Goal: Complete Application Form: Complete application form

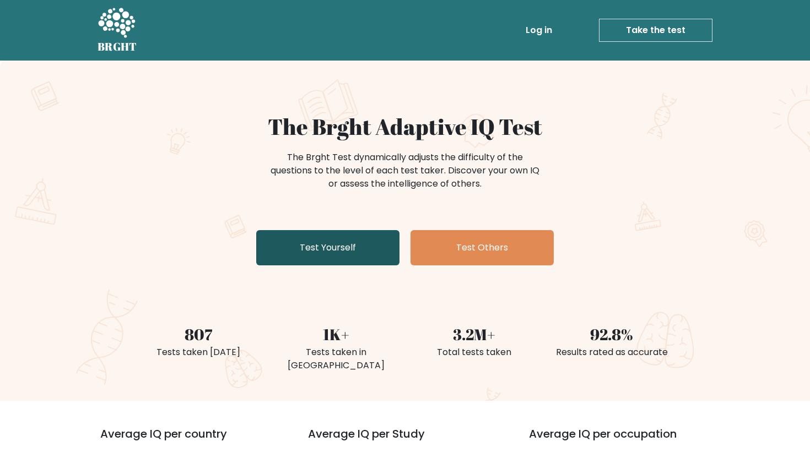
click at [315, 237] on link "Test Yourself" at bounding box center [327, 247] width 143 height 35
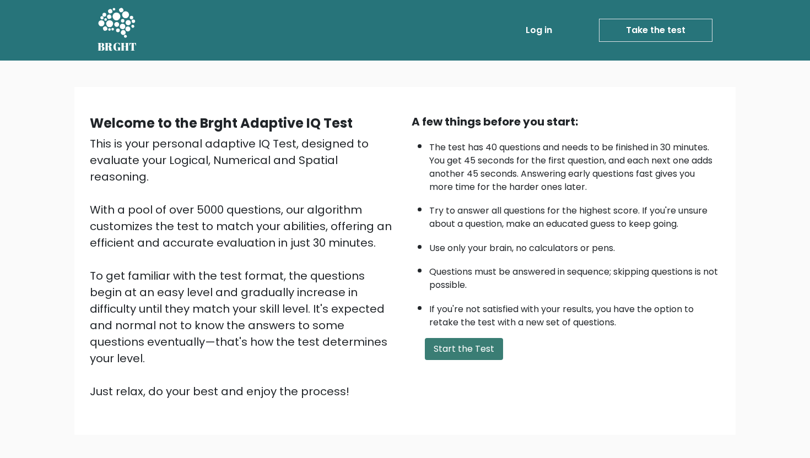
click at [475, 338] on button "Start the Test" at bounding box center [464, 349] width 78 height 22
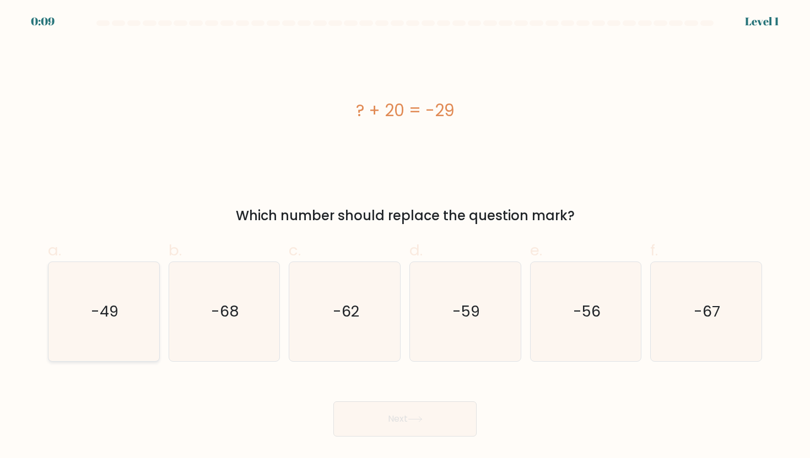
click at [116, 307] on text "-49" at bounding box center [105, 311] width 28 height 20
click at [405, 236] on input "a. -49" at bounding box center [405, 232] width 1 height 7
radio input "true"
click at [401, 418] on button "Next" at bounding box center [404, 419] width 143 height 35
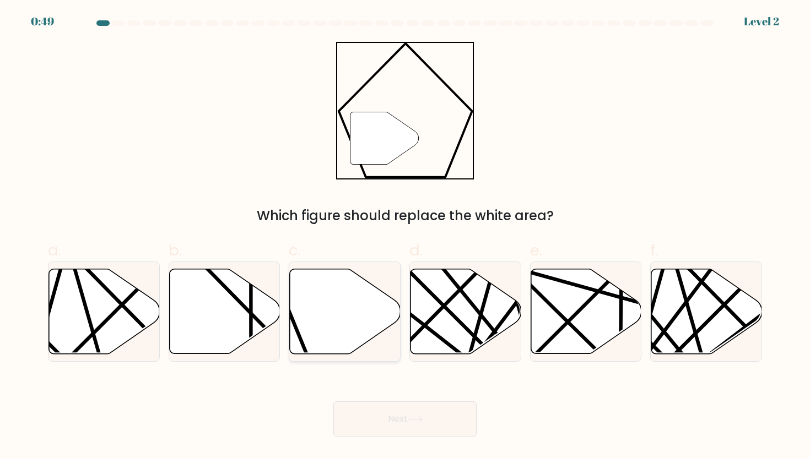
click at [348, 318] on icon at bounding box center [345, 311] width 111 height 85
click at [405, 236] on input "c." at bounding box center [405, 232] width 1 height 7
radio input "true"
click at [393, 418] on button "Next" at bounding box center [404, 419] width 143 height 35
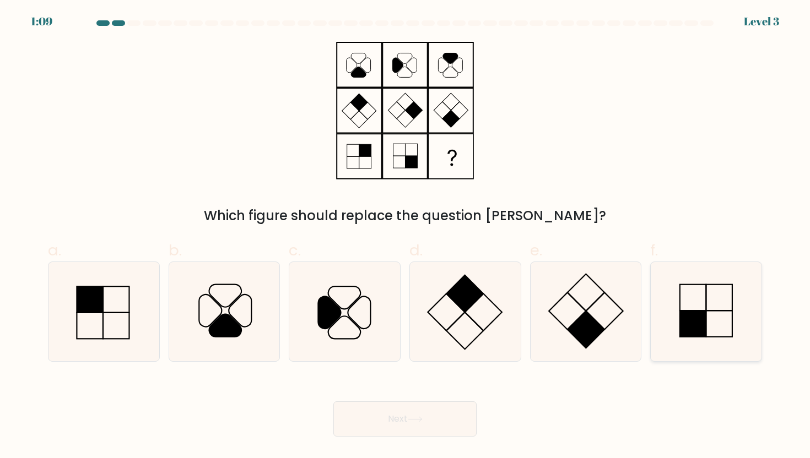
click at [692, 305] on icon at bounding box center [705, 311] width 99 height 99
click at [405, 236] on input "f." at bounding box center [405, 232] width 1 height 7
radio input "true"
click at [414, 419] on icon at bounding box center [415, 419] width 15 height 6
click at [405, 416] on button "Next" at bounding box center [404, 419] width 143 height 35
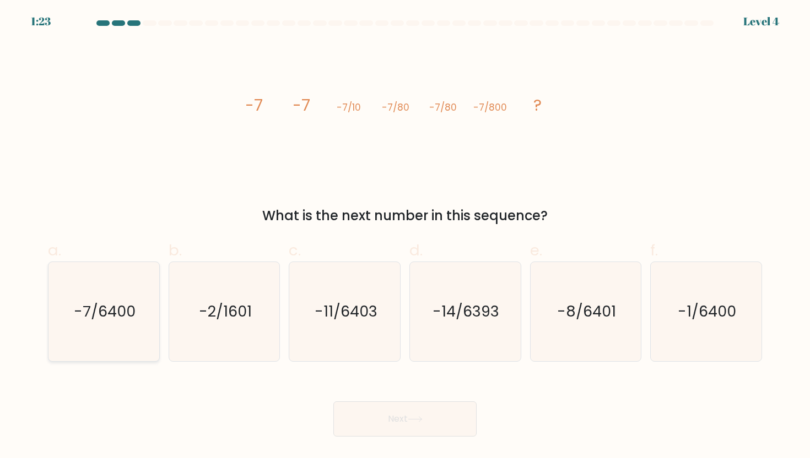
click at [96, 327] on icon "-7/6400" at bounding box center [103, 311] width 99 height 99
click at [405, 236] on input "a. -7/6400" at bounding box center [405, 232] width 1 height 7
radio input "true"
click at [431, 421] on button "Next" at bounding box center [404, 419] width 143 height 35
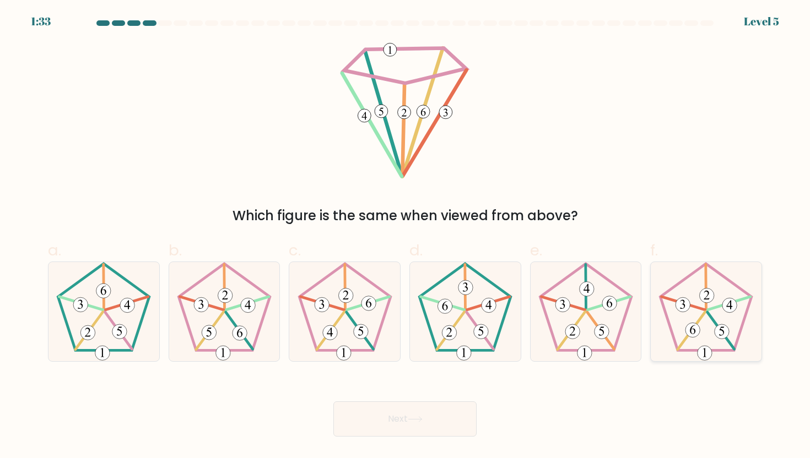
click at [709, 313] on 252 at bounding box center [720, 330] width 27 height 37
click at [405, 236] on input "f." at bounding box center [405, 232] width 1 height 7
radio input "true"
click at [394, 427] on button "Next" at bounding box center [404, 419] width 143 height 35
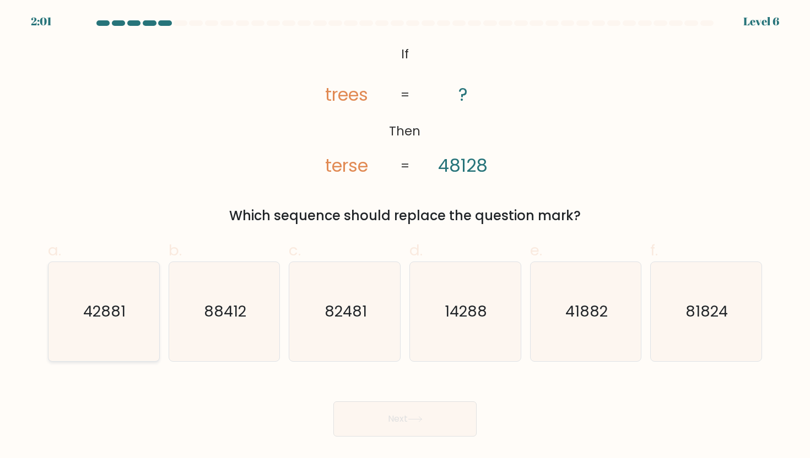
click at [104, 330] on icon "42881" at bounding box center [103, 311] width 99 height 99
click at [405, 236] on input "a. 42881" at bounding box center [405, 232] width 1 height 7
radio input "true"
click at [353, 424] on button "Next" at bounding box center [404, 419] width 143 height 35
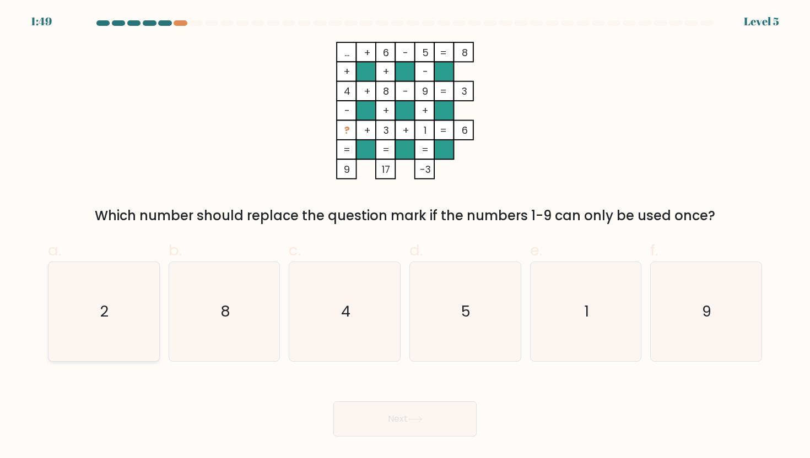
click at [117, 300] on icon "2" at bounding box center [103, 311] width 99 height 99
click at [405, 236] on input "a. 2" at bounding box center [405, 232] width 1 height 7
radio input "true"
click at [403, 423] on button "Next" at bounding box center [404, 419] width 143 height 35
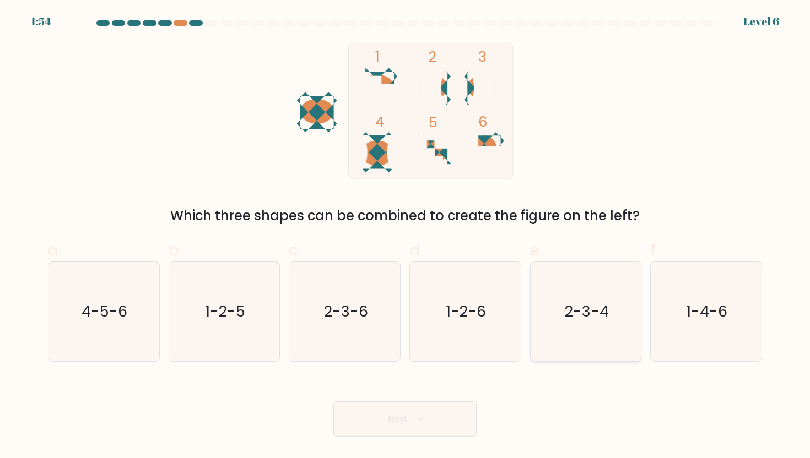
click at [558, 328] on icon "2-3-4" at bounding box center [585, 311] width 99 height 99
click at [405, 236] on input "e. 2-3-4" at bounding box center [405, 232] width 1 height 7
radio input "true"
click at [414, 425] on button "Next" at bounding box center [404, 419] width 143 height 35
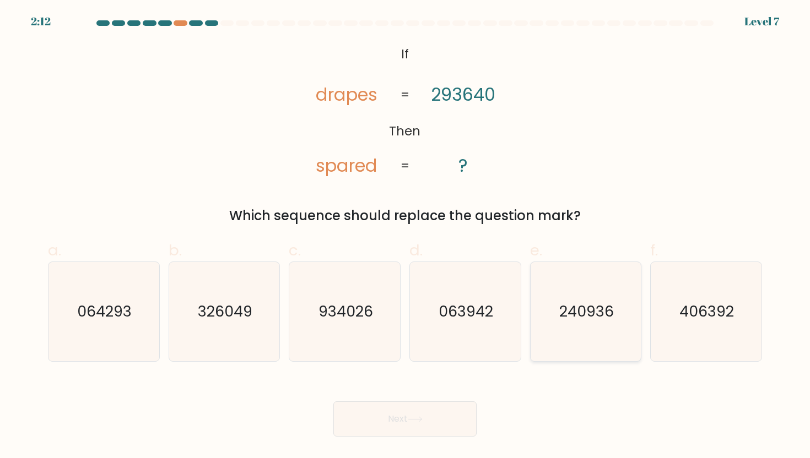
click at [556, 308] on icon "240936" at bounding box center [585, 311] width 99 height 99
click at [405, 236] on input "e. 240936" at bounding box center [405, 232] width 1 height 7
radio input "true"
click at [374, 405] on button "Next" at bounding box center [404, 419] width 143 height 35
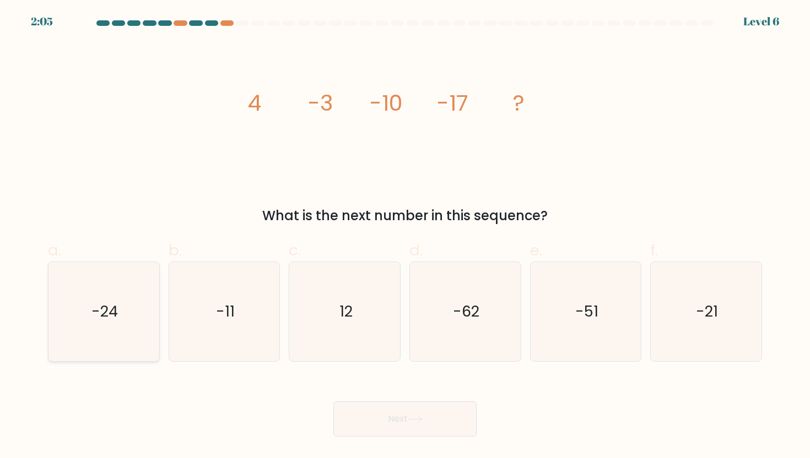
click at [78, 327] on icon "-24" at bounding box center [103, 311] width 99 height 99
click at [405, 236] on input "a. -24" at bounding box center [405, 232] width 1 height 7
radio input "true"
click at [358, 423] on button "Next" at bounding box center [404, 419] width 143 height 35
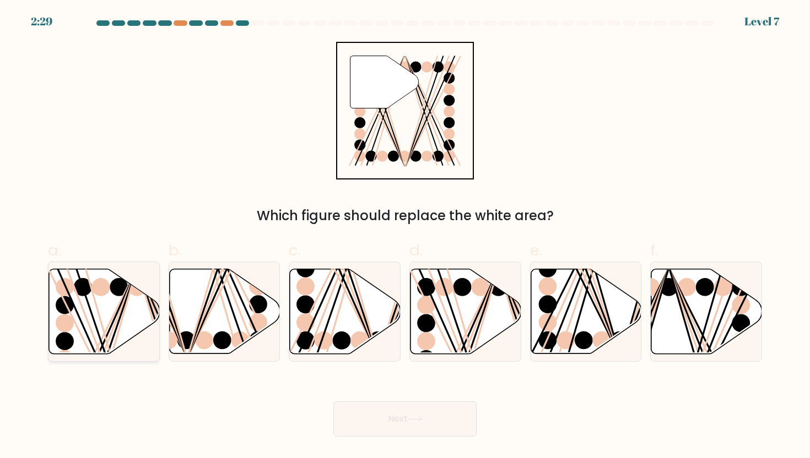
click at [120, 307] on line at bounding box center [96, 358] width 79 height 177
click at [405, 236] on input "a." at bounding box center [405, 232] width 1 height 7
radio input "true"
click at [363, 413] on button "Next" at bounding box center [404, 419] width 143 height 35
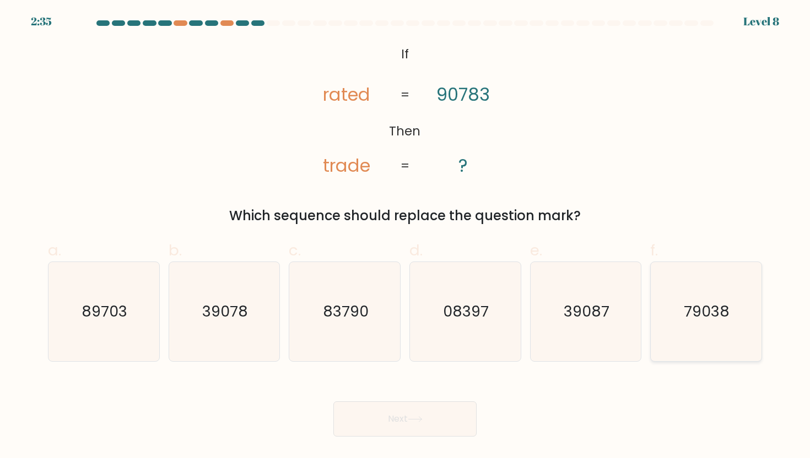
click at [727, 338] on icon "79038" at bounding box center [705, 311] width 99 height 99
click at [405, 236] on input "f. 79038" at bounding box center [405, 232] width 1 height 7
radio input "true"
click at [423, 422] on icon at bounding box center [415, 419] width 15 height 6
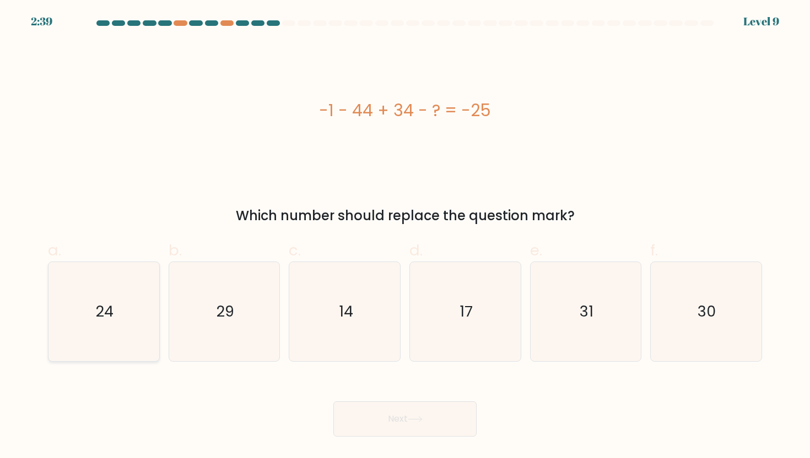
click at [84, 315] on icon "24" at bounding box center [103, 311] width 99 height 99
click at [405, 236] on input "a. 24" at bounding box center [405, 232] width 1 height 7
radio input "true"
click at [462, 412] on button "Next" at bounding box center [404, 419] width 143 height 35
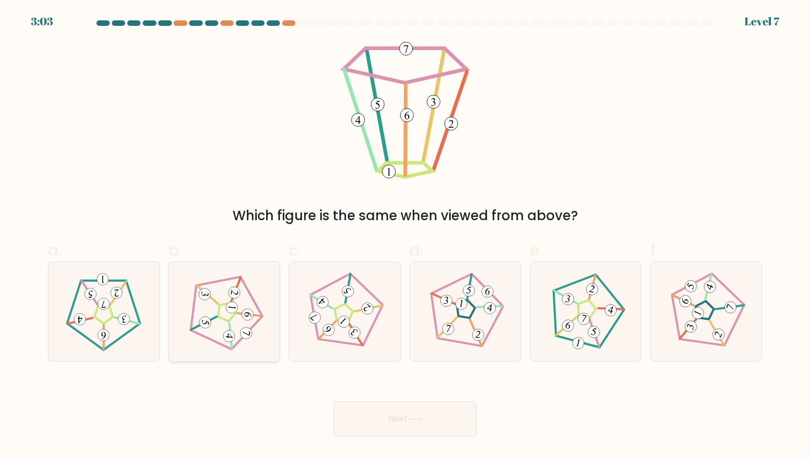
click at [239, 332] on icon at bounding box center [224, 311] width 79 height 79
click at [405, 236] on input "b." at bounding box center [405, 232] width 1 height 7
radio input "true"
click at [372, 407] on button "Next" at bounding box center [404, 419] width 143 height 35
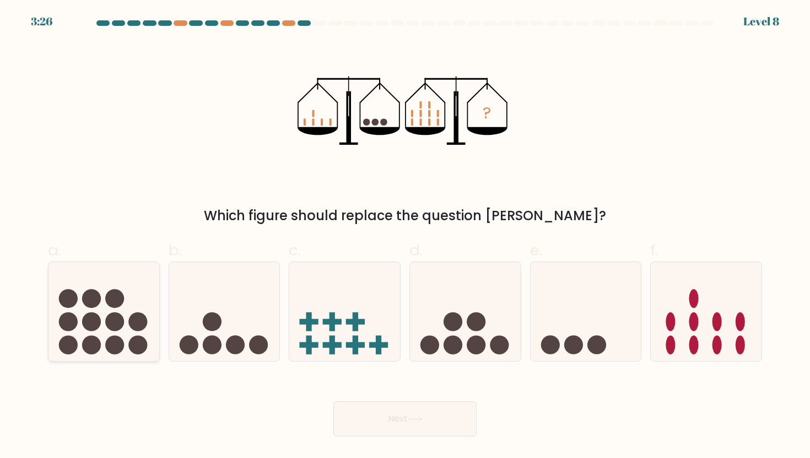
click at [138, 338] on circle at bounding box center [137, 345] width 19 height 19
click at [405, 236] on input "a." at bounding box center [405, 232] width 1 height 7
radio input "true"
click at [347, 419] on button "Next" at bounding box center [404, 419] width 143 height 35
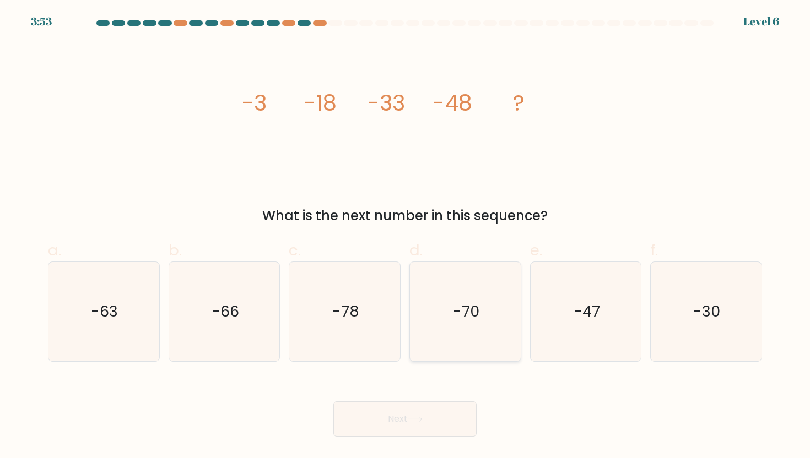
click at [461, 332] on icon "-70" at bounding box center [464, 311] width 99 height 99
click at [405, 236] on input "d. -70" at bounding box center [405, 232] width 1 height 7
radio input "true"
click at [390, 410] on button "Next" at bounding box center [404, 419] width 143 height 35
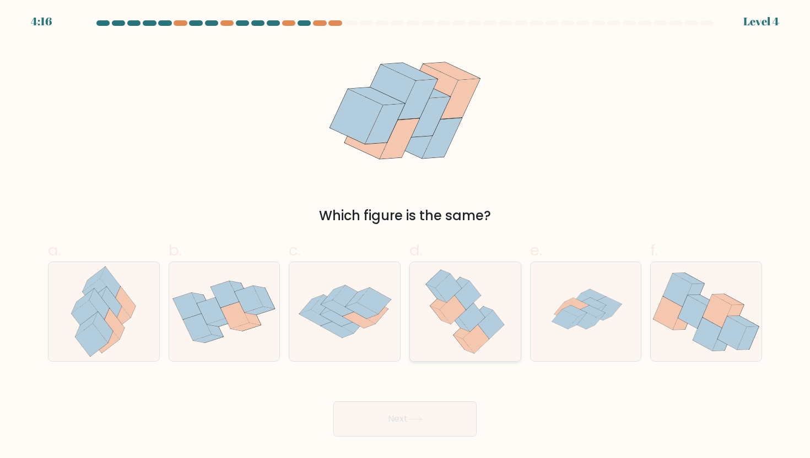
click at [488, 305] on icon at bounding box center [465, 311] width 88 height 99
click at [405, 236] on input "d." at bounding box center [405, 232] width 1 height 7
radio input "true"
click at [393, 413] on button "Next" at bounding box center [404, 419] width 143 height 35
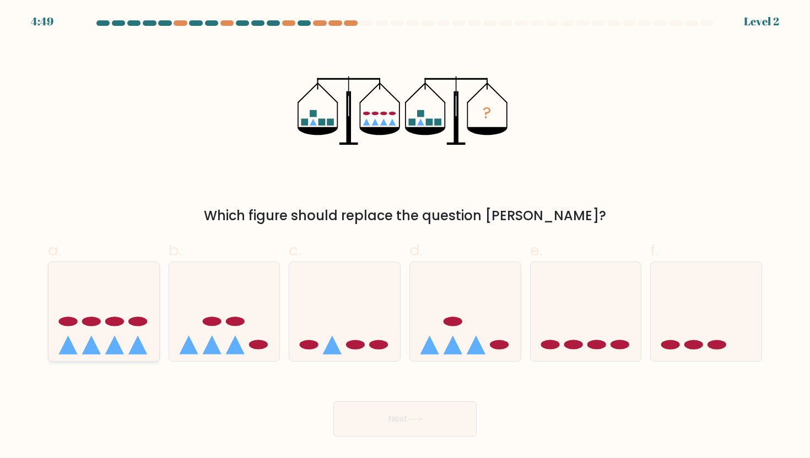
click at [106, 337] on icon at bounding box center [103, 311] width 111 height 91
click at [405, 236] on input "a." at bounding box center [405, 232] width 1 height 7
radio input "true"
click at [389, 424] on button "Next" at bounding box center [404, 419] width 143 height 35
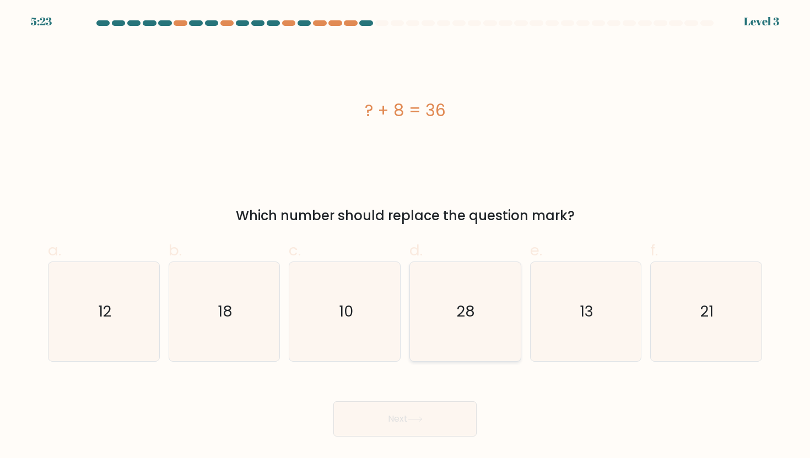
click at [486, 295] on icon "28" at bounding box center [464, 311] width 99 height 99
click at [405, 236] on input "d. 28" at bounding box center [405, 232] width 1 height 7
radio input "true"
click at [397, 414] on button "Next" at bounding box center [404, 419] width 143 height 35
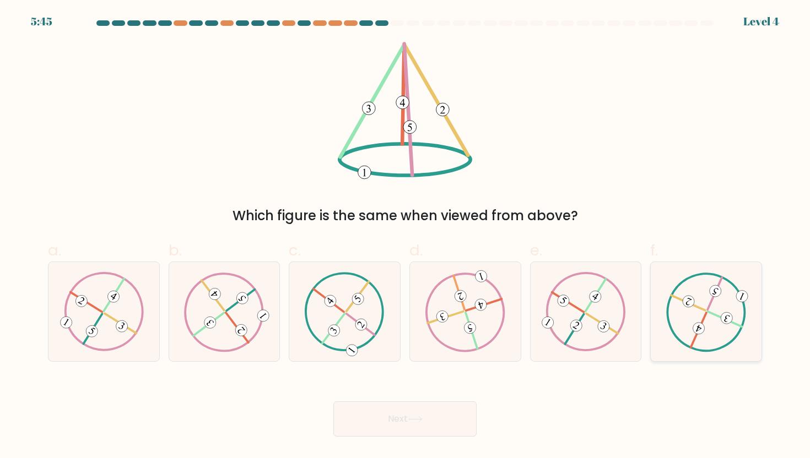
click at [709, 333] on icon at bounding box center [706, 311] width 80 height 79
click at [405, 236] on input "f." at bounding box center [405, 232] width 1 height 7
radio input "true"
click at [451, 419] on button "Next" at bounding box center [404, 419] width 143 height 35
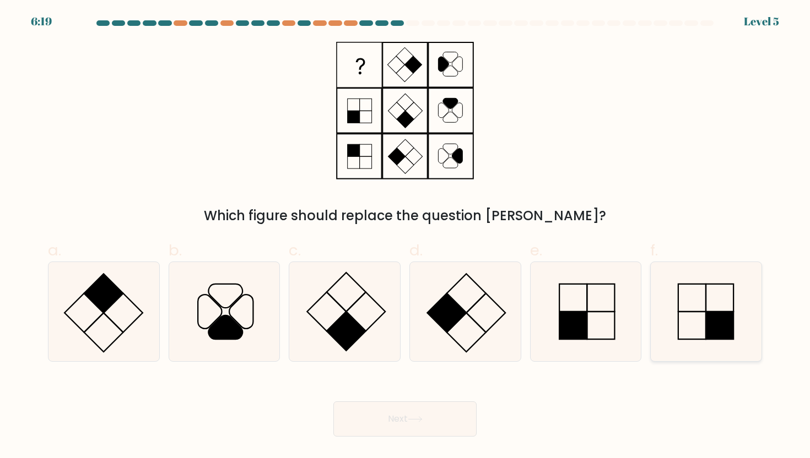
click at [717, 327] on rect at bounding box center [720, 326] width 28 height 28
click at [405, 236] on input "f." at bounding box center [405, 232] width 1 height 7
radio input "true"
click at [446, 419] on button "Next" at bounding box center [404, 419] width 143 height 35
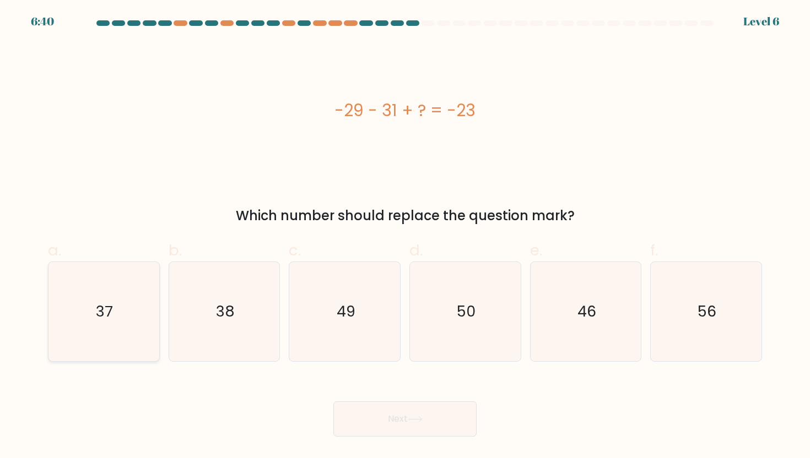
click at [101, 321] on text "37" at bounding box center [104, 311] width 17 height 20
click at [405, 236] on input "a. 37" at bounding box center [405, 232] width 1 height 7
radio input "true"
click at [421, 409] on button "Next" at bounding box center [404, 419] width 143 height 35
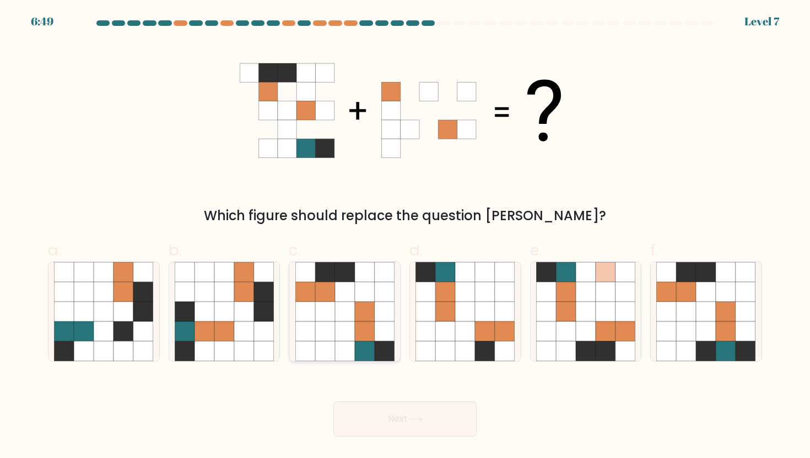
click at [377, 340] on icon at bounding box center [384, 332] width 20 height 20
click at [405, 236] on input "c." at bounding box center [405, 232] width 1 height 7
radio input "true"
click at [376, 418] on button "Next" at bounding box center [404, 419] width 143 height 35
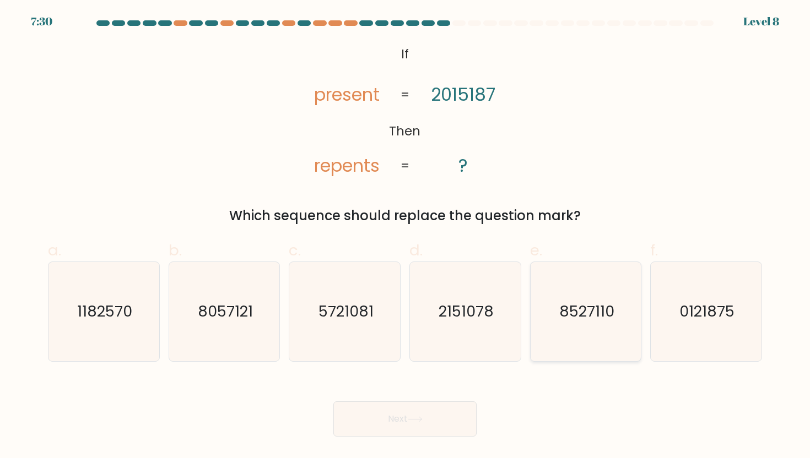
click at [598, 285] on icon "8527110" at bounding box center [585, 311] width 99 height 99
click at [405, 236] on input "e. 8527110" at bounding box center [405, 232] width 1 height 7
radio input "true"
click at [486, 334] on icon "2151078" at bounding box center [464, 311] width 99 height 99
click at [405, 236] on input "d. 2151078" at bounding box center [405, 232] width 1 height 7
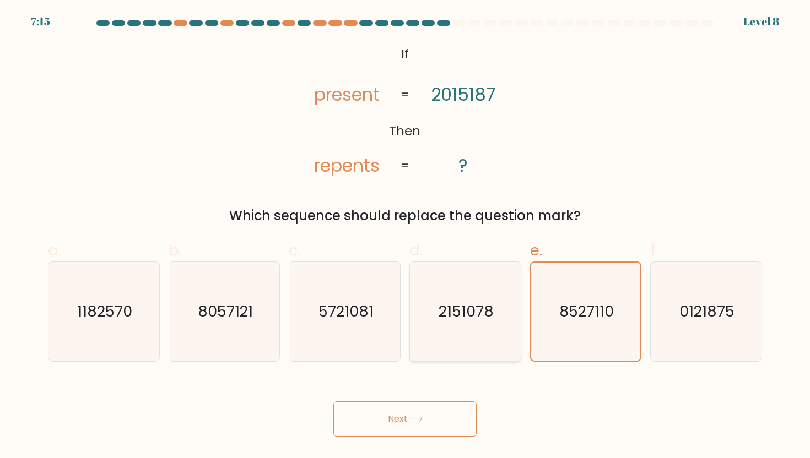
radio input "true"
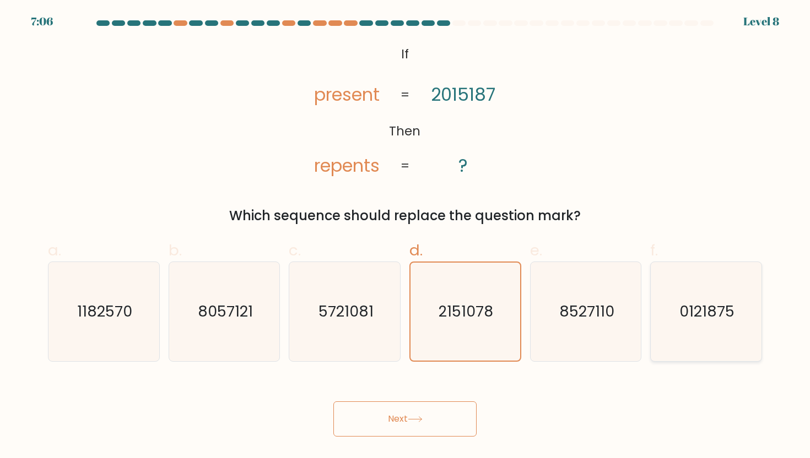
click at [690, 321] on text "0121875" at bounding box center [706, 311] width 55 height 20
click at [405, 236] on input "f. 0121875" at bounding box center [405, 232] width 1 height 7
radio input "true"
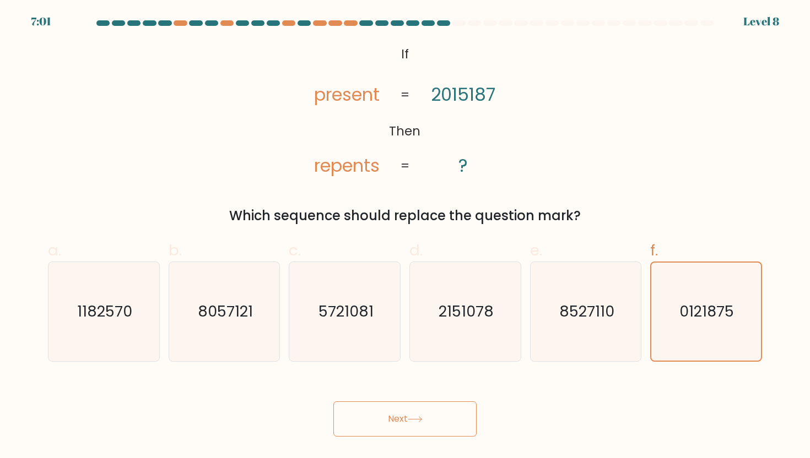
click at [413, 425] on button "Next" at bounding box center [404, 419] width 143 height 35
click at [443, 417] on button "Next" at bounding box center [404, 419] width 143 height 35
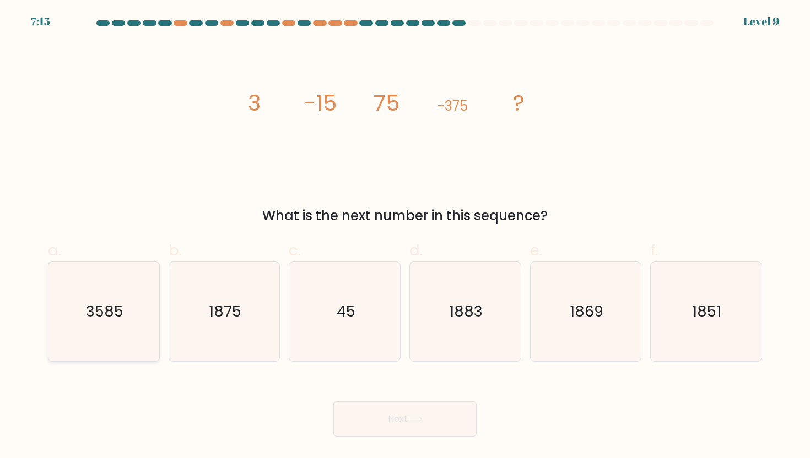
click at [106, 333] on icon "3585" at bounding box center [103, 311] width 99 height 99
click at [405, 236] on input "a. 3585" at bounding box center [405, 232] width 1 height 7
radio input "true"
click at [387, 425] on button "Next" at bounding box center [404, 419] width 143 height 35
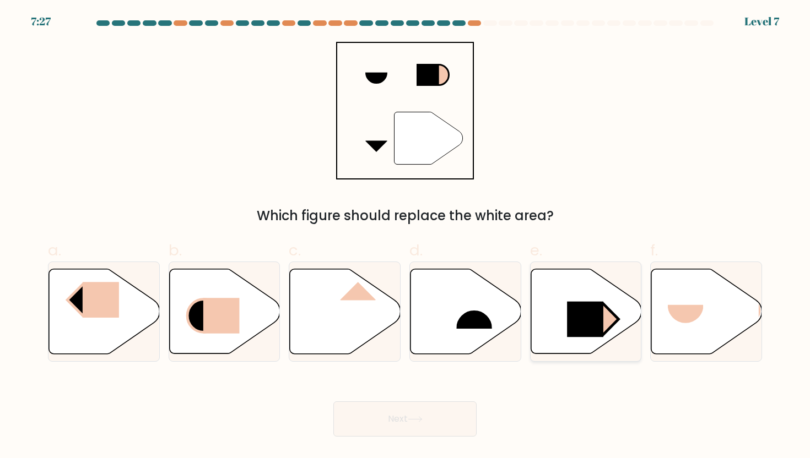
click at [551, 322] on icon at bounding box center [586, 311] width 111 height 85
click at [405, 236] on input "e." at bounding box center [405, 232] width 1 height 7
radio input "true"
click at [403, 418] on button "Next" at bounding box center [404, 419] width 143 height 35
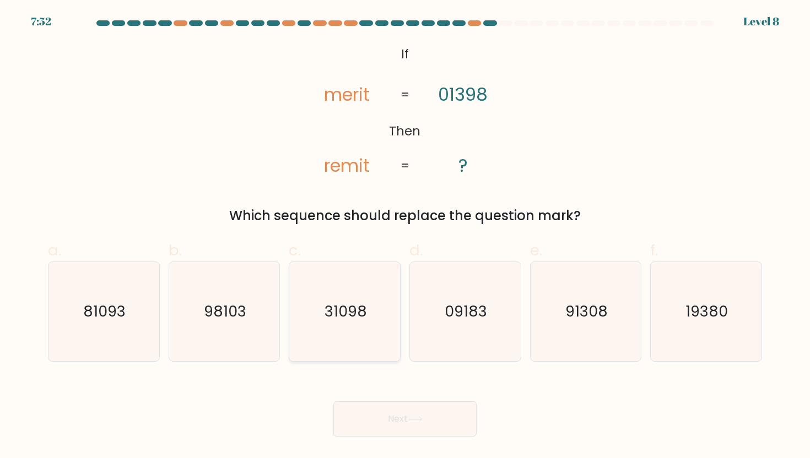
click at [337, 305] on text "31098" at bounding box center [345, 311] width 42 height 20
click at [405, 236] on input "c. 31098" at bounding box center [405, 232] width 1 height 7
radio input "true"
click at [390, 419] on button "Next" at bounding box center [404, 419] width 143 height 35
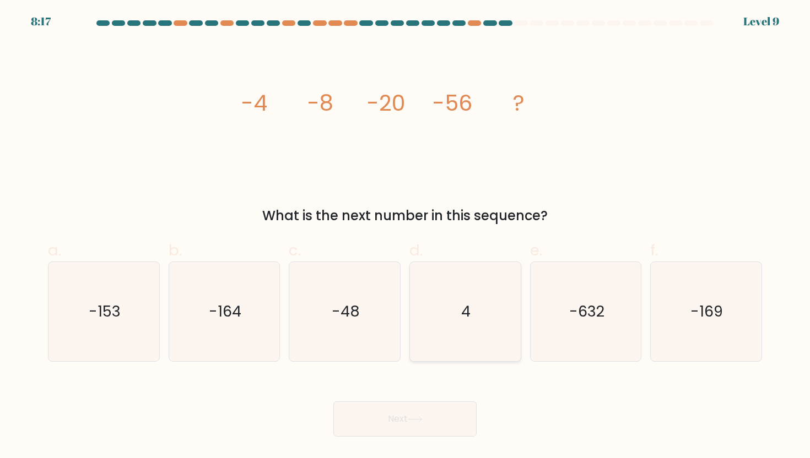
click at [447, 310] on icon "4" at bounding box center [464, 311] width 99 height 99
click at [405, 236] on input "d. 4" at bounding box center [405, 232] width 1 height 7
radio input "true"
click at [393, 412] on button "Next" at bounding box center [404, 419] width 143 height 35
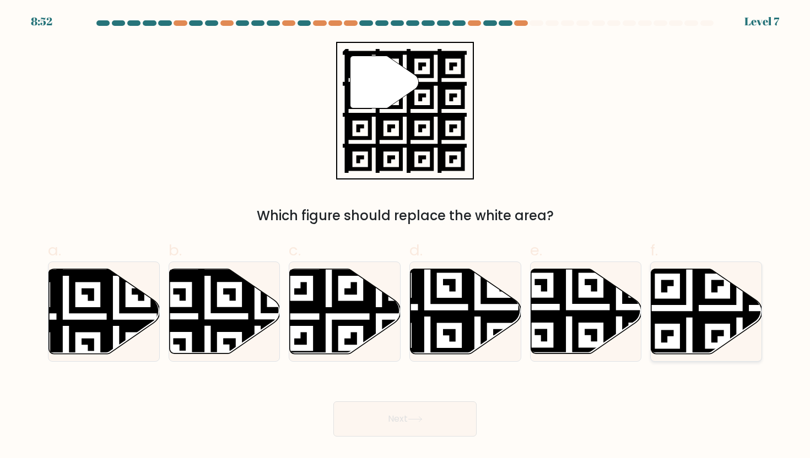
click at [690, 315] on icon at bounding box center [739, 358] width 201 height 201
click at [405, 236] on input "f." at bounding box center [405, 232] width 1 height 7
radio input "true"
click at [392, 426] on button "Next" at bounding box center [404, 419] width 143 height 35
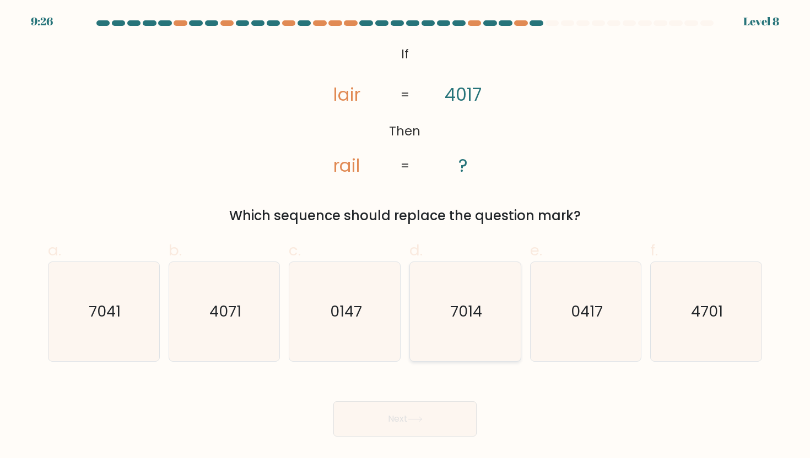
click at [464, 321] on text "7014" at bounding box center [466, 311] width 32 height 20
click at [405, 236] on input "d. 7014" at bounding box center [405, 232] width 1 height 7
radio input "true"
click at [395, 410] on button "Next" at bounding box center [404, 419] width 143 height 35
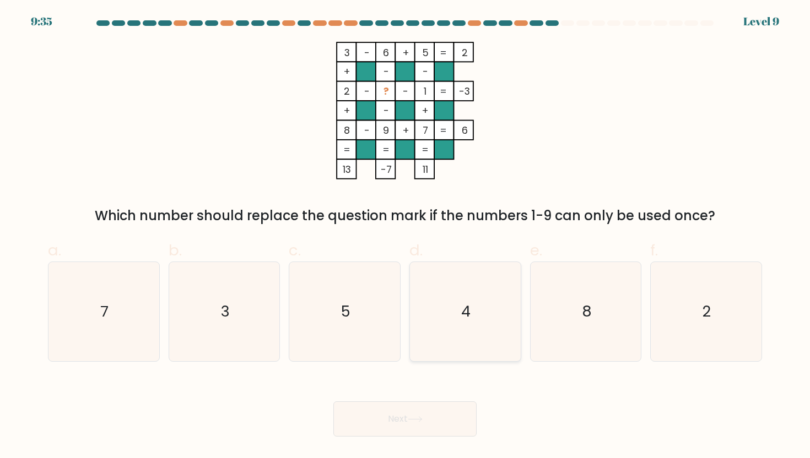
click at [456, 313] on icon "4" at bounding box center [464, 311] width 99 height 99
click at [405, 236] on input "d. 4" at bounding box center [405, 232] width 1 height 7
radio input "true"
click at [389, 419] on button "Next" at bounding box center [404, 419] width 143 height 35
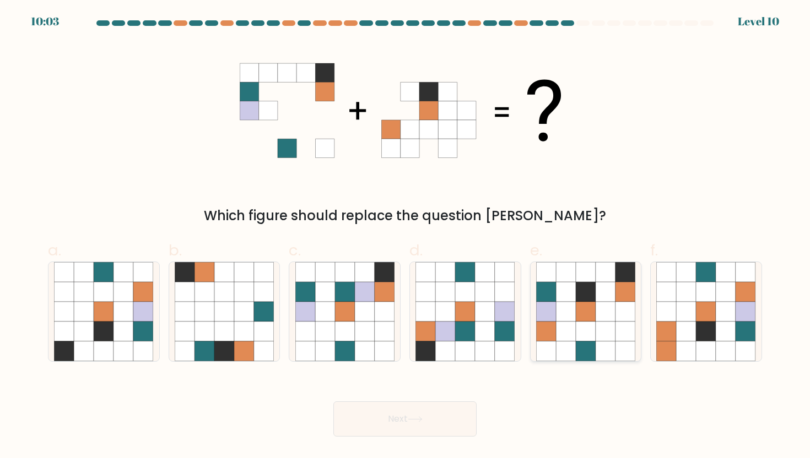
click at [577, 305] on icon at bounding box center [586, 312] width 20 height 20
click at [405, 236] on input "e." at bounding box center [405, 232] width 1 height 7
radio input "true"
click at [429, 414] on button "Next" at bounding box center [404, 419] width 143 height 35
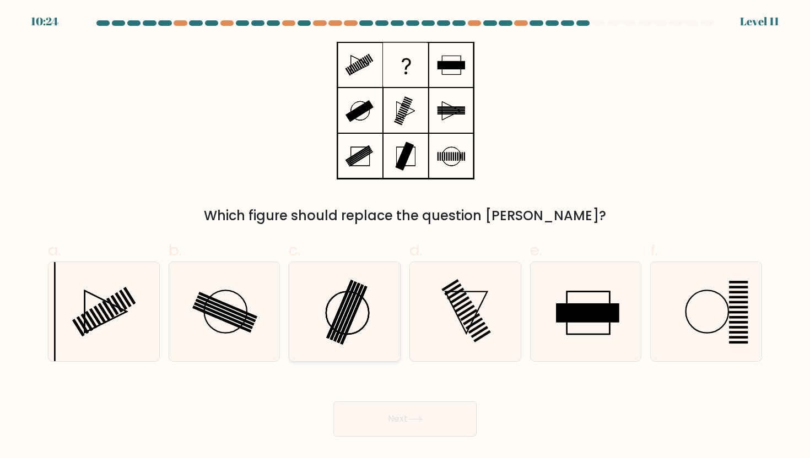
click at [328, 335] on rect at bounding box center [339, 309] width 27 height 59
click at [405, 236] on input "c." at bounding box center [405, 232] width 1 height 7
radio input "true"
click at [385, 409] on button "Next" at bounding box center [404, 419] width 143 height 35
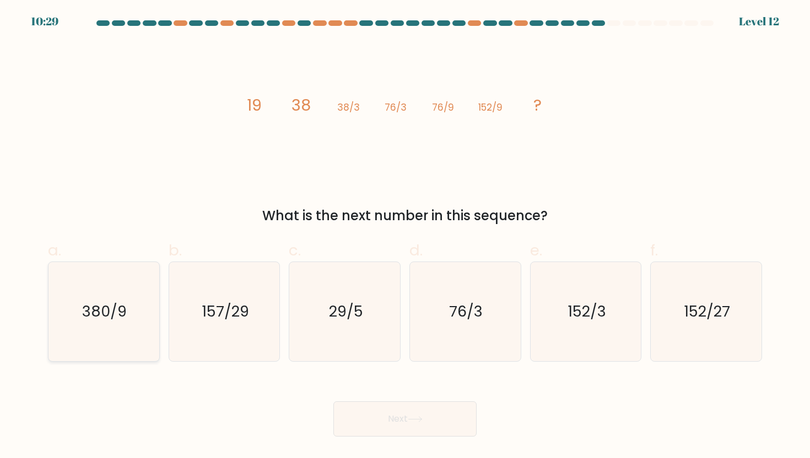
click at [80, 301] on icon "380/9" at bounding box center [103, 311] width 99 height 99
click at [405, 236] on input "a. 380/9" at bounding box center [405, 232] width 1 height 7
radio input "true"
click at [387, 422] on button "Next" at bounding box center [404, 419] width 143 height 35
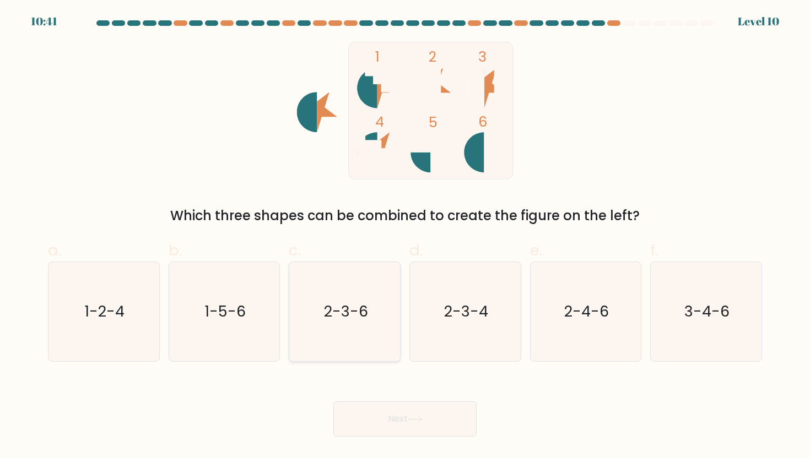
click at [362, 337] on icon "2-3-6" at bounding box center [344, 311] width 99 height 99
click at [405, 236] on input "c. 2-3-6" at bounding box center [405, 232] width 1 height 7
radio input "true"
click at [382, 419] on button "Next" at bounding box center [404, 419] width 143 height 35
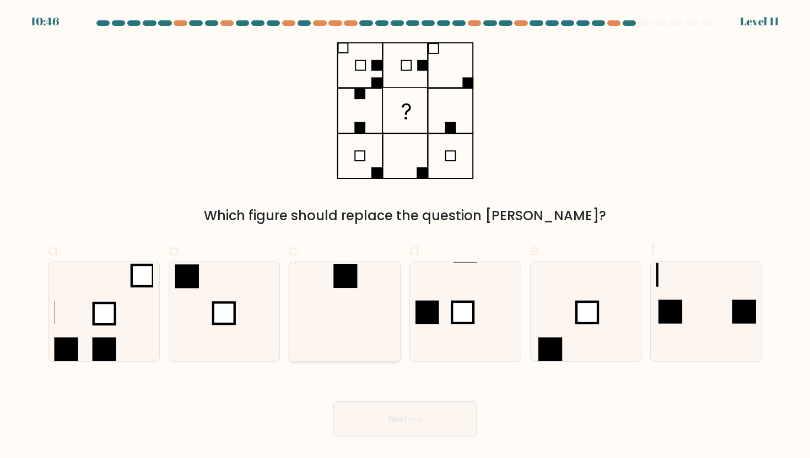
click at [376, 305] on icon at bounding box center [344, 311] width 99 height 99
click at [405, 236] on input "c." at bounding box center [405, 232] width 1 height 7
radio input "true"
click at [373, 412] on button "Next" at bounding box center [404, 419] width 143 height 35
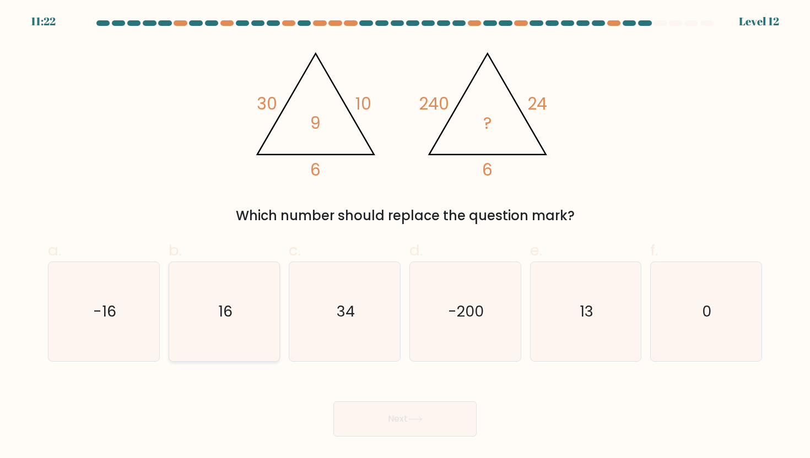
click at [209, 339] on icon "16" at bounding box center [224, 311] width 99 height 99
click at [405, 236] on input "b. 16" at bounding box center [405, 232] width 1 height 7
radio input "true"
click at [359, 413] on button "Next" at bounding box center [404, 419] width 143 height 35
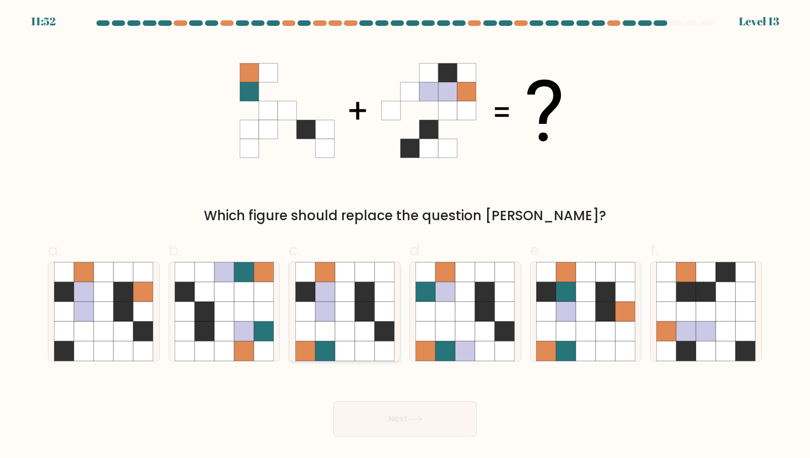
click at [383, 338] on icon at bounding box center [384, 332] width 20 height 20
click at [405, 236] on input "c." at bounding box center [405, 232] width 1 height 7
radio input "true"
click at [389, 425] on button "Next" at bounding box center [404, 419] width 143 height 35
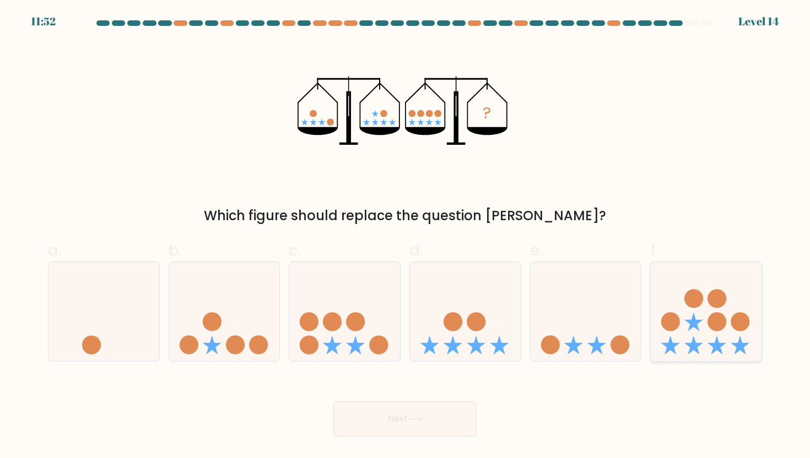
click at [693, 323] on icon at bounding box center [693, 322] width 19 height 19
click at [405, 236] on input "f." at bounding box center [405, 232] width 1 height 7
radio input "true"
click at [460, 350] on icon at bounding box center [465, 311] width 111 height 91
click at [405, 236] on input "d." at bounding box center [405, 232] width 1 height 7
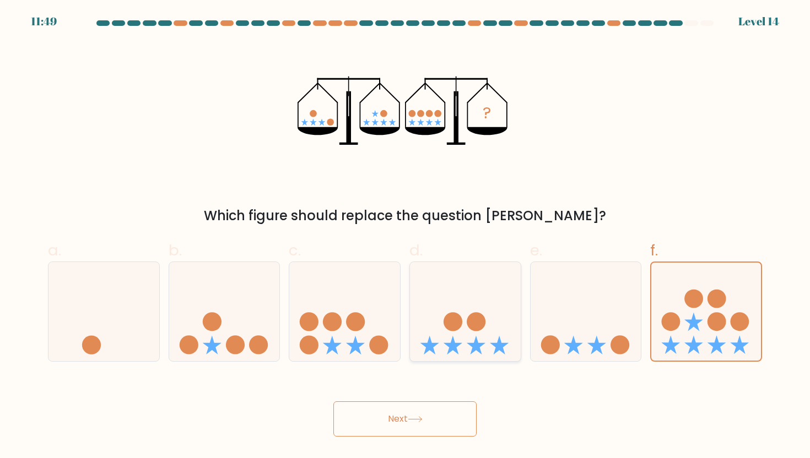
radio input "true"
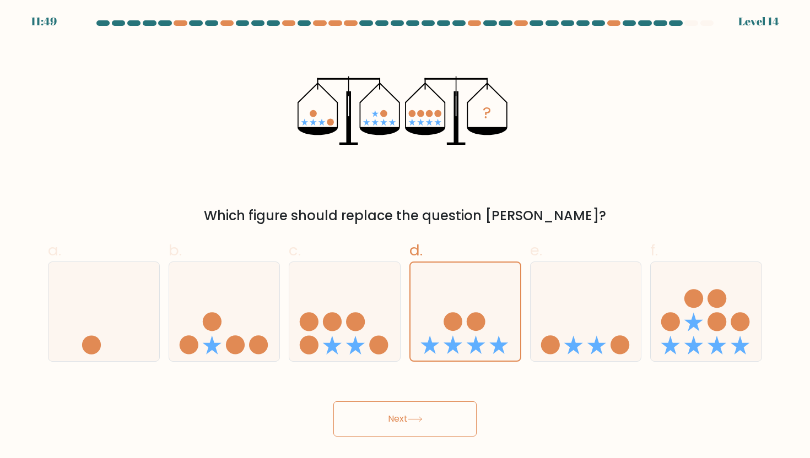
click at [404, 424] on button "Next" at bounding box center [404, 419] width 143 height 35
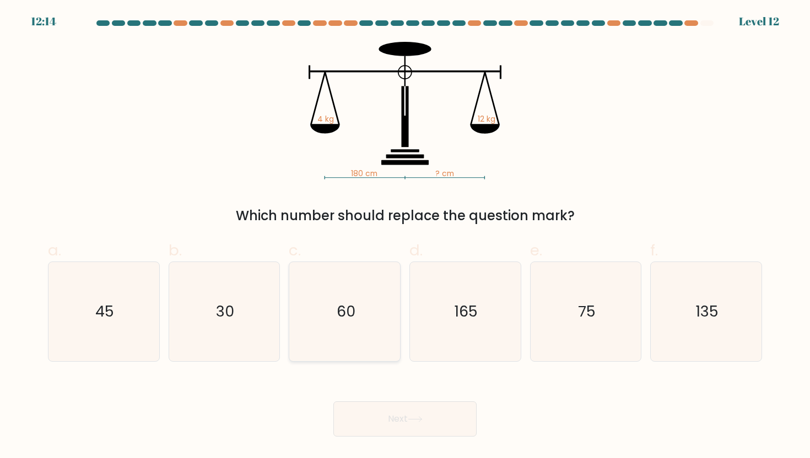
click at [343, 324] on icon "60" at bounding box center [344, 311] width 99 height 99
click at [405, 236] on input "c. 60" at bounding box center [405, 232] width 1 height 7
radio input "true"
click at [378, 419] on button "Next" at bounding box center [404, 419] width 143 height 35
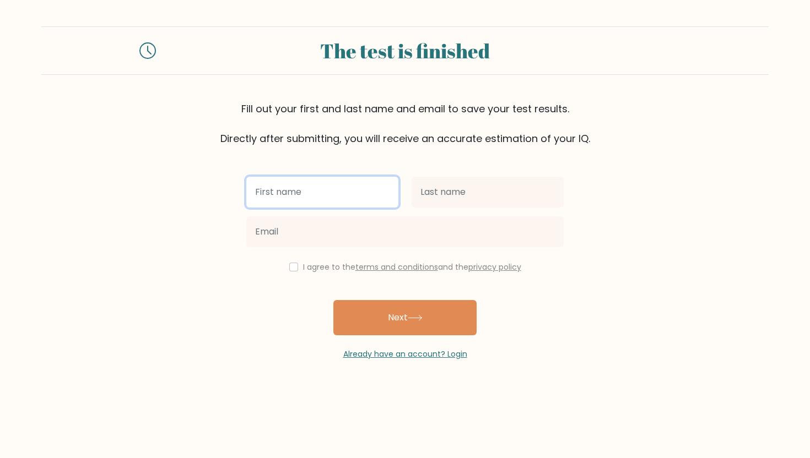
click at [344, 190] on input "text" at bounding box center [322, 192] width 152 height 31
type input "[PERSON_NAME]"
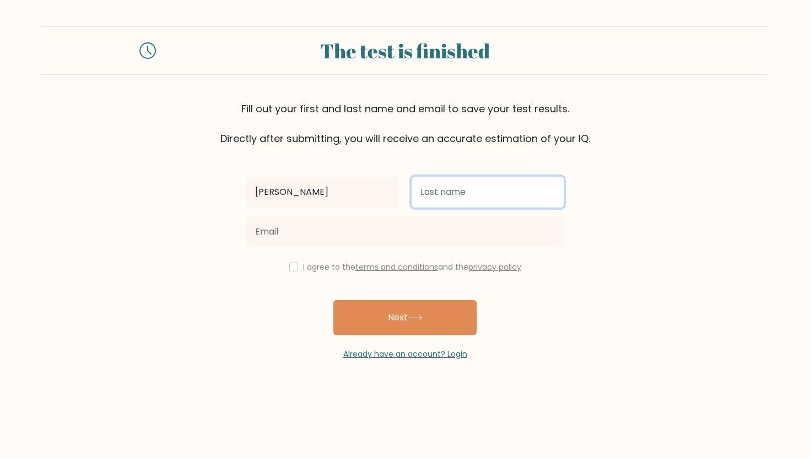
click at [500, 188] on input "text" at bounding box center [488, 192] width 152 height 31
type input "[PERSON_NAME]"
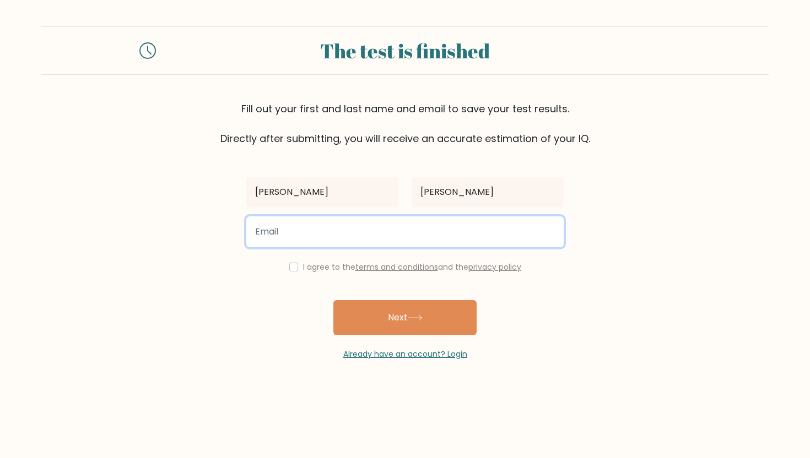
click at [389, 244] on input "email" at bounding box center [404, 232] width 317 height 31
type input "anyeli72@gmail.com"
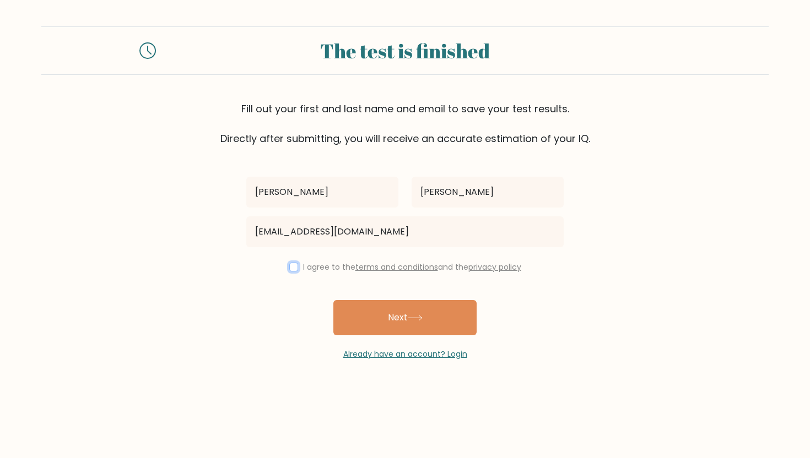
click at [289, 267] on input "checkbox" at bounding box center [293, 267] width 9 height 9
checkbox input "true"
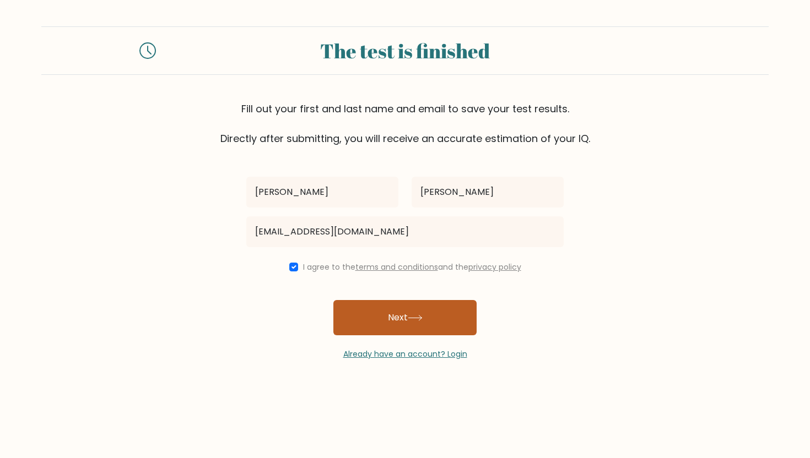
click at [356, 313] on button "Next" at bounding box center [404, 317] width 143 height 35
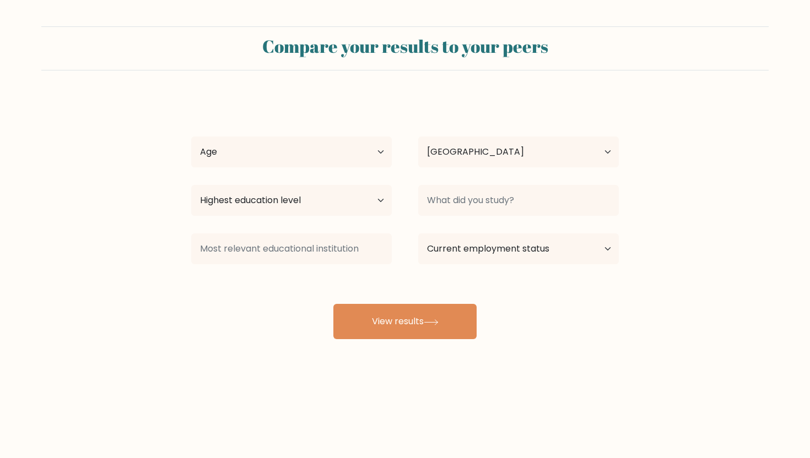
select select "GT"
click at [363, 160] on select "Age Under 18 years old 18-24 years old 25-34 years old 35-44 years old 45-54 ye…" at bounding box center [291, 152] width 201 height 31
select select "25_34"
click at [191, 137] on select "Age Under 18 years old 18-24 years old 25-34 years old 35-44 years old 45-54 ye…" at bounding box center [291, 152] width 201 height 31
click at [328, 205] on select "Highest education level No schooling Primary Lower Secondary Upper Secondary Oc…" at bounding box center [291, 200] width 201 height 31
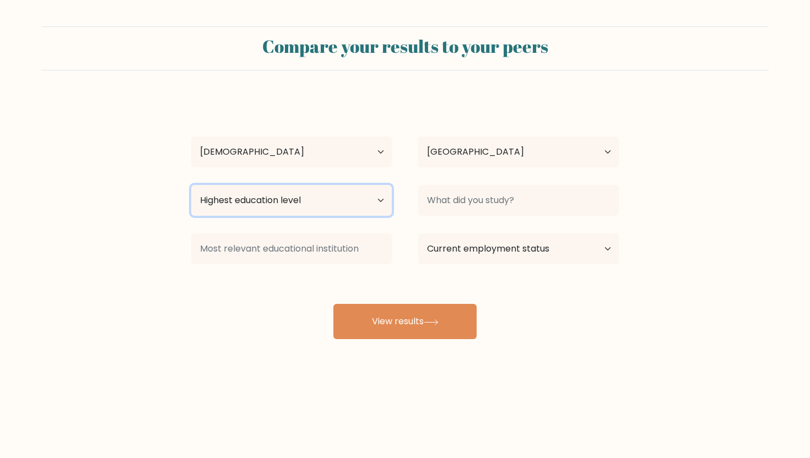
select select "occupation_specific"
click at [191, 185] on select "Highest education level No schooling Primary Lower Secondary Upper Secondary Oc…" at bounding box center [291, 200] width 201 height 31
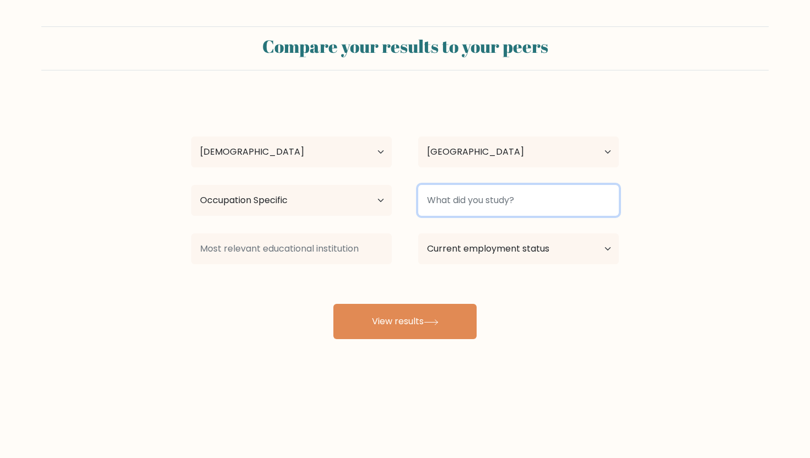
click at [459, 194] on input at bounding box center [518, 200] width 201 height 31
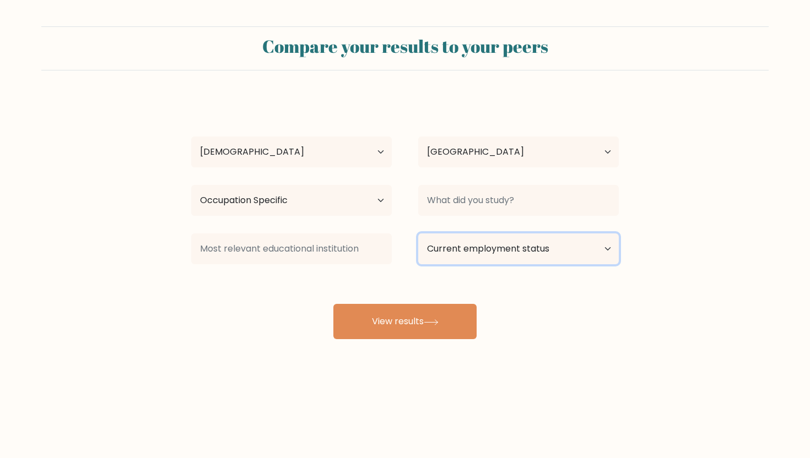
click at [454, 247] on select "Current employment status Employed Student Retired Other / prefer not to answer" at bounding box center [518, 249] width 201 height 31
select select "student"
click at [418, 234] on select "Current employment status Employed Student Retired Other / prefer not to answer" at bounding box center [518, 249] width 201 height 31
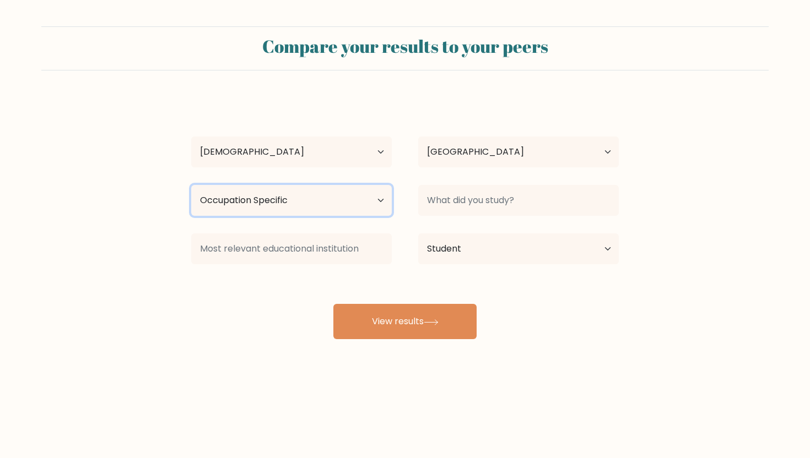
click at [370, 207] on select "Highest education level No schooling Primary Lower Secondary Upper Secondary Oc…" at bounding box center [291, 200] width 201 height 31
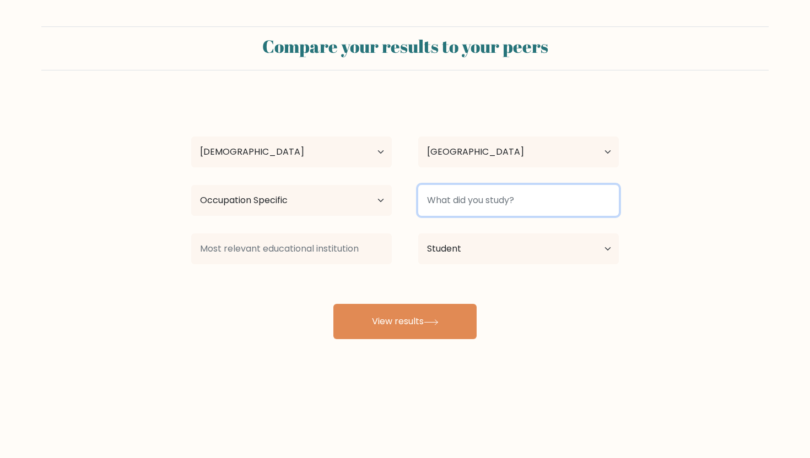
click at [440, 208] on input at bounding box center [518, 200] width 201 height 31
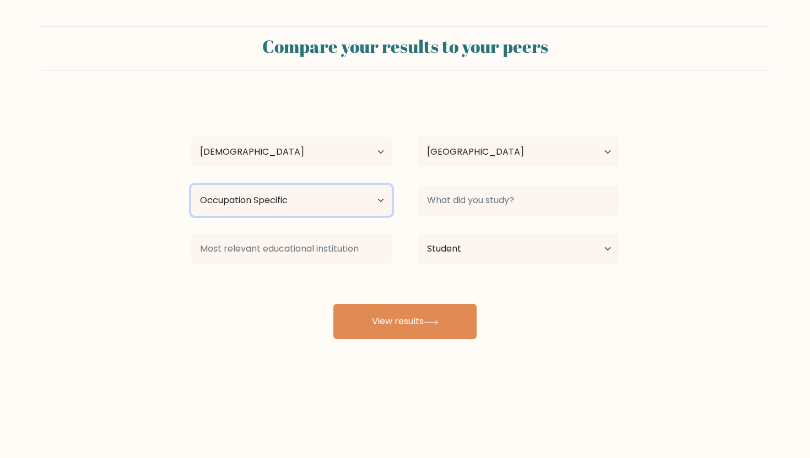
click at [373, 195] on select "Highest education level No schooling Primary Lower Secondary Upper Secondary Oc…" at bounding box center [291, 200] width 201 height 31
click at [191, 185] on select "Highest education level No schooling Primary Lower Secondary Upper Secondary Oc…" at bounding box center [291, 200] width 201 height 31
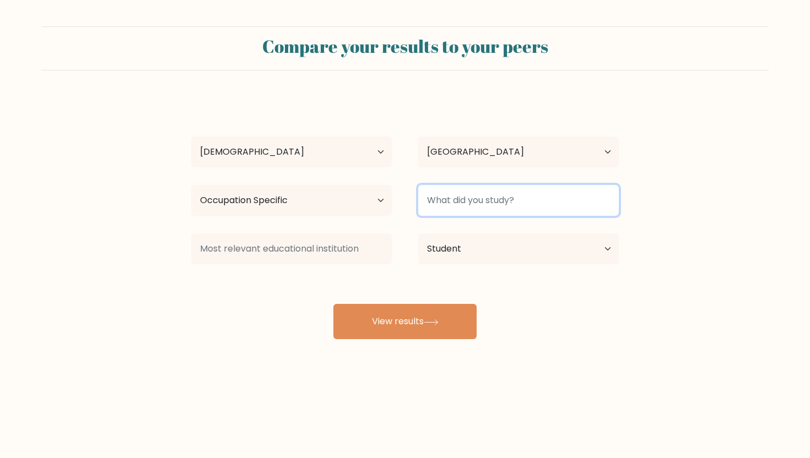
click at [441, 201] on input at bounding box center [518, 200] width 201 height 31
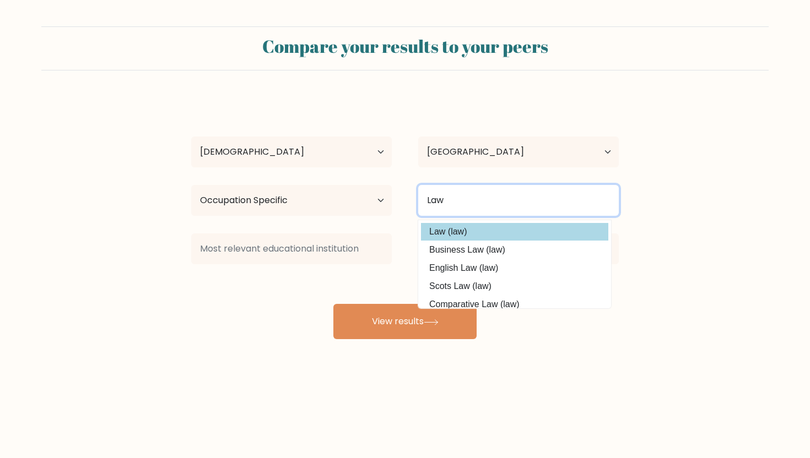
type input "Law"
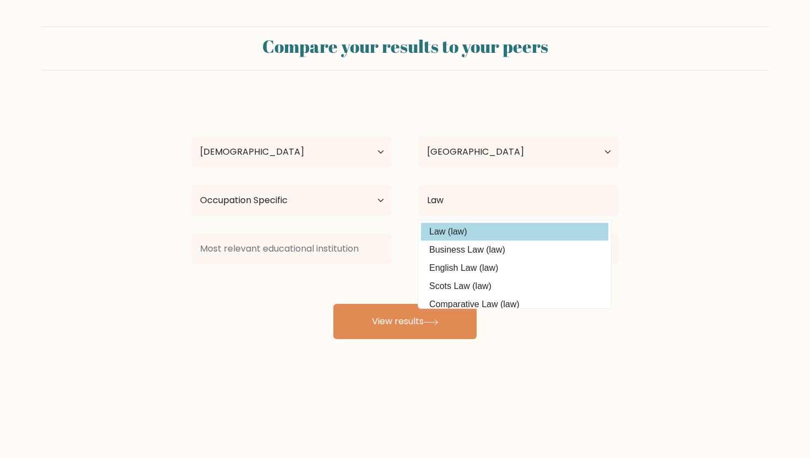
click at [457, 232] on option "Law (law)" at bounding box center [514, 232] width 187 height 18
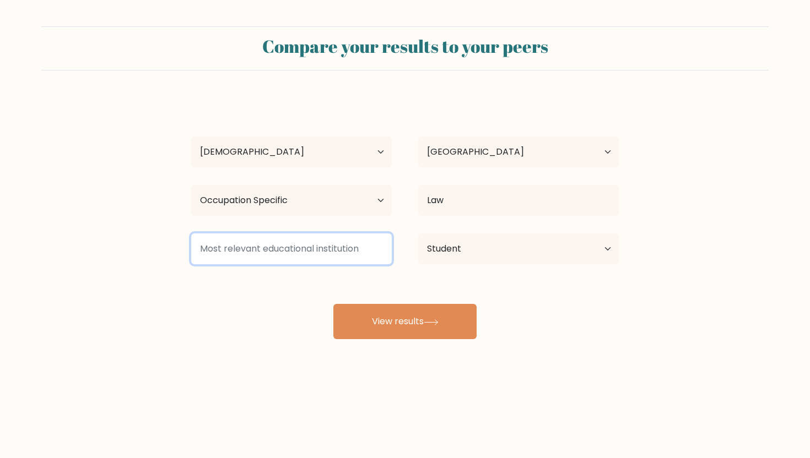
click at [308, 249] on input at bounding box center [291, 249] width 201 height 31
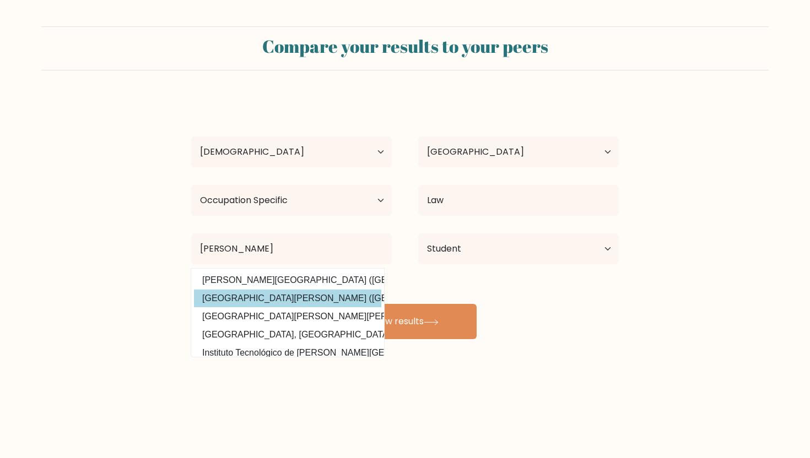
click at [349, 304] on option "Universidad Mariano Gálvez de Guatemala (Guatemala)" at bounding box center [287, 299] width 187 height 18
type input "[GEOGRAPHIC_DATA][PERSON_NAME]"
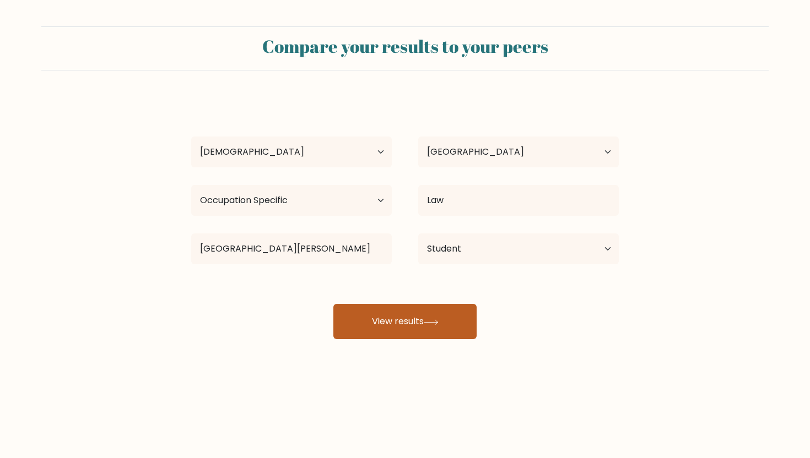
click at [380, 332] on button "View results" at bounding box center [404, 321] width 143 height 35
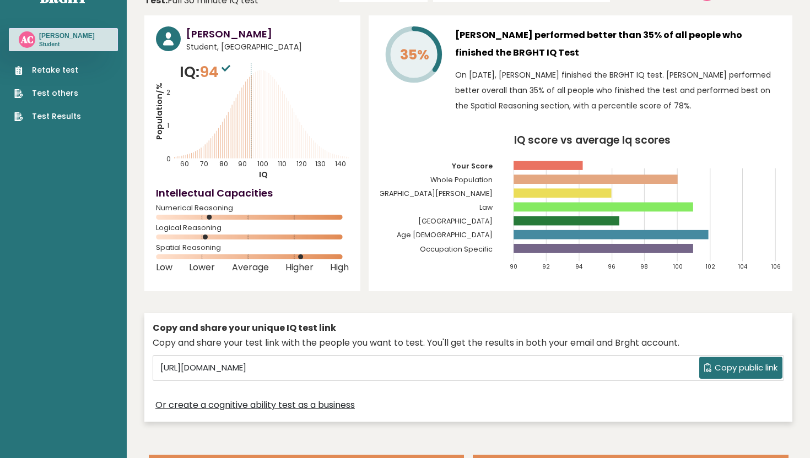
scroll to position [21, 0]
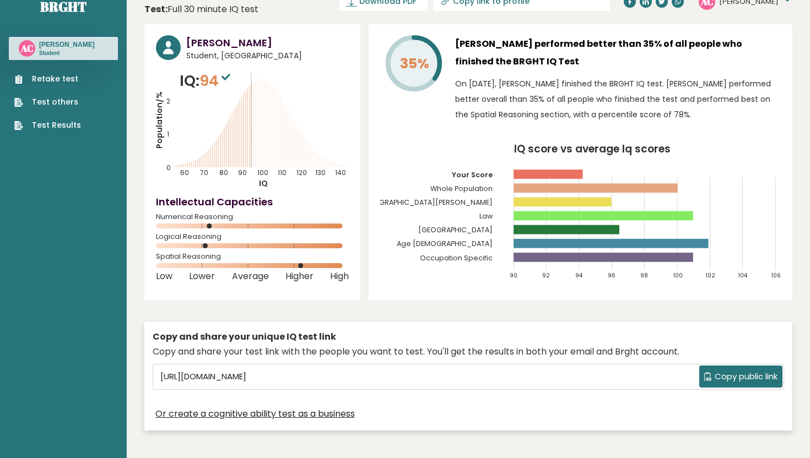
click at [735, 377] on span "Copy public link" at bounding box center [746, 377] width 63 height 13
